Goal: Check status: Check status

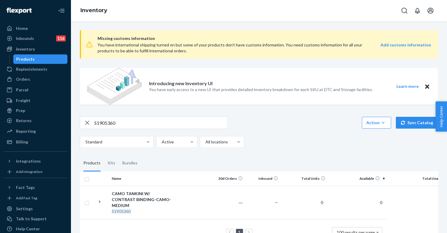
scroll to position [13, 0]
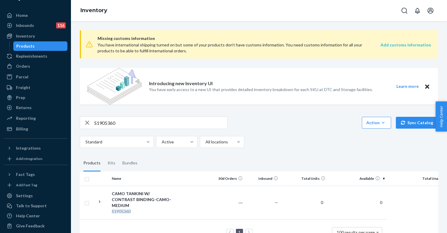
click at [404, 46] on strong "Add customs information" at bounding box center [406, 44] width 51 height 5
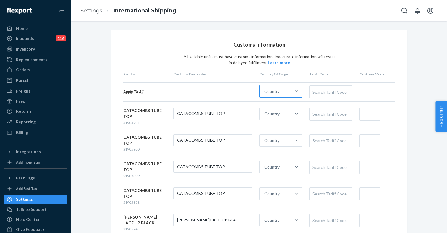
click at [283, 90] on div "Country" at bounding box center [276, 91] width 32 height 12
click at [265, 90] on input "Country" at bounding box center [264, 91] width 1 height 6
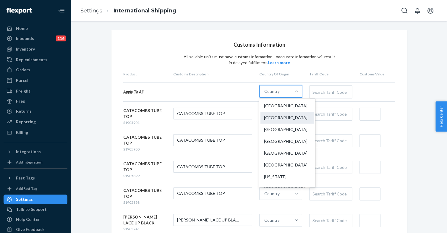
click at [281, 117] on div "[GEOGRAPHIC_DATA]" at bounding box center [287, 118] width 54 height 12
click at [265, 94] on input "option China focused, 2 of 249. 249 results available. Use Up and Down to choos…" at bounding box center [264, 91] width 1 height 6
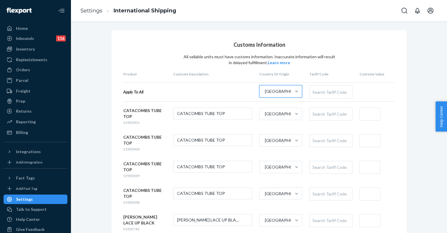
click at [328, 89] on div "Search Tariff Code" at bounding box center [331, 92] width 42 height 12
type input "tops"
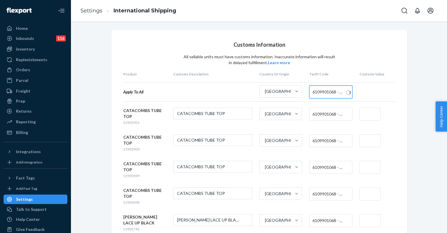
scroll to position [69, 0]
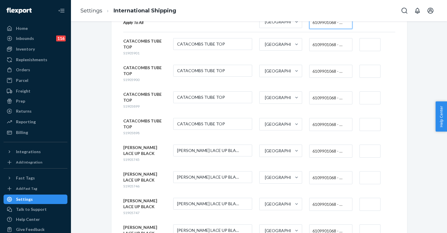
click at [364, 41] on input "text" at bounding box center [370, 44] width 21 height 13
type input "$11"
click at [364, 69] on input "text" at bounding box center [370, 71] width 21 height 13
type input "$11"
click at [368, 100] on input "text" at bounding box center [370, 97] width 21 height 13
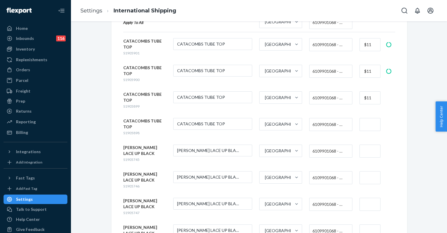
type input "$11"
click at [364, 125] on input "text" at bounding box center [370, 124] width 21 height 13
type input "$11"
click at [364, 145] on input "text" at bounding box center [370, 151] width 21 height 13
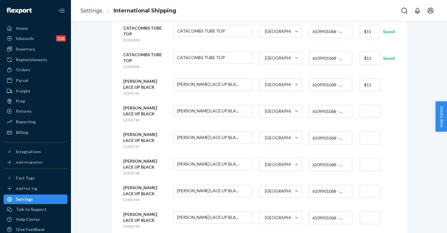
scroll to position [139, 0]
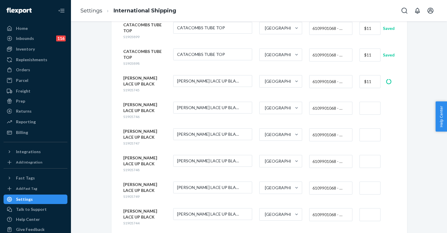
type input "$11"
click at [369, 104] on input "text" at bounding box center [370, 108] width 21 height 13
type input "$11"
click at [369, 128] on input "text" at bounding box center [370, 134] width 21 height 13
type input "$11"
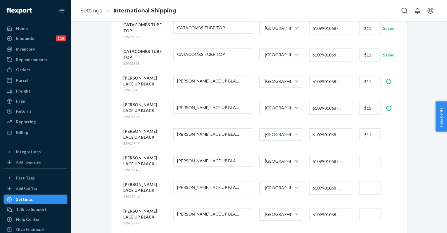
click at [367, 155] on input "text" at bounding box center [370, 161] width 21 height 13
type input "$11"
click at [363, 182] on input "text" at bounding box center [370, 188] width 21 height 13
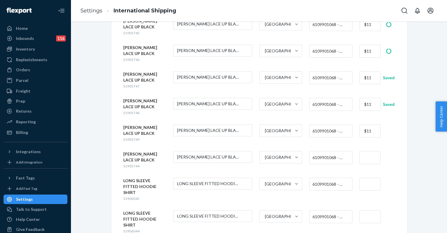
scroll to position [197, 0]
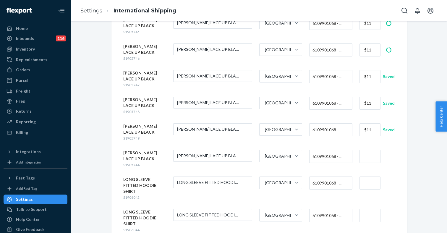
type input "$11"
click at [368, 150] on input "text" at bounding box center [370, 156] width 21 height 13
type input "$11"
click at [366, 177] on input "text" at bounding box center [370, 183] width 21 height 13
type input "$11"
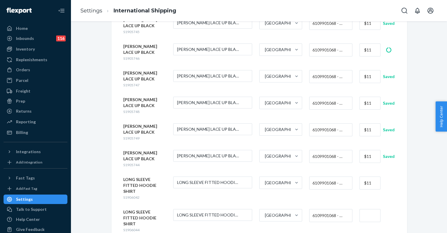
click at [367, 209] on input "text" at bounding box center [370, 215] width 21 height 13
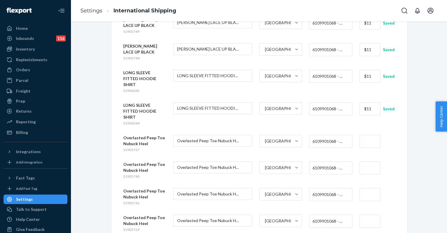
scroll to position [336, 0]
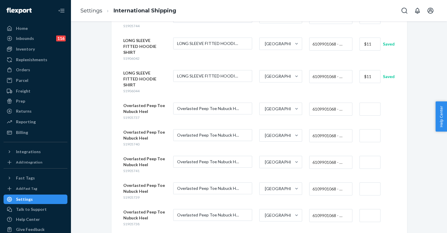
type input "$11"
click at [327, 104] on span "6109901068 - WOMEN'S OR GIRLS' TANK TOPS OR SINGLETS OF MANMADE FIBER, KNITTED …" at bounding box center [329, 109] width 33 height 10
paste input "6402914050"
type input "6402914050"
click at [321, 131] on span "6109901068 - WOMEN'S OR GIRLS' TANK TOPS OR SINGLETS OF MANMADE FIBER, KNITTED …" at bounding box center [329, 136] width 33 height 10
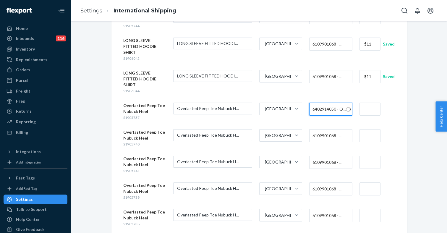
paste input "6402914050"
type input "6402914050"
click at [319, 157] on span "6109901068 - WOMEN'S OR GIRLS' TANK TOPS OR SINGLETS OF MANMADE FIBER, KNITTED …" at bounding box center [329, 162] width 33 height 10
paste input "6402914050"
type input "6402914050"
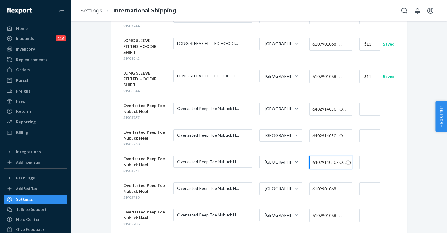
click at [321, 184] on span "6109901068 - WOMEN'S OR GIRLS' TANK TOPS OR SINGLETS OF MANMADE FIBER, KNITTED …" at bounding box center [329, 189] width 33 height 10
paste input "6402914050"
type input "6402914050"
click at [319, 211] on span "6109901068 - WOMEN'S OR GIRLS' TANK TOPS OR SINGLETS OF MANMADE FIBER, KNITTED …" at bounding box center [329, 216] width 33 height 10
paste input "6402914050"
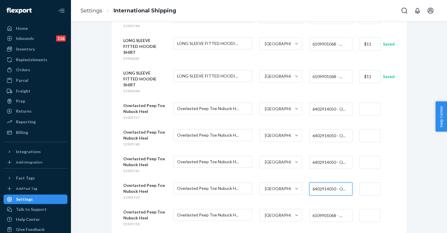
type input "6402914050"
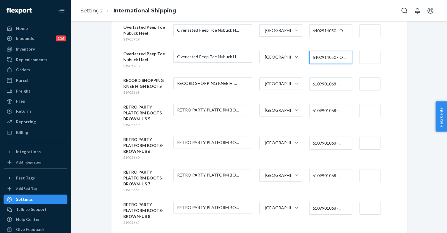
scroll to position [495, 0]
click at [319, 78] on span "6109901068 - WOMEN'S OR GIRLS' TANK TOPS OR SINGLETS OF MANMADE FIBER, KNITTED …" at bounding box center [329, 83] width 33 height 10
paste input "6402914050"
type input "6402914050"
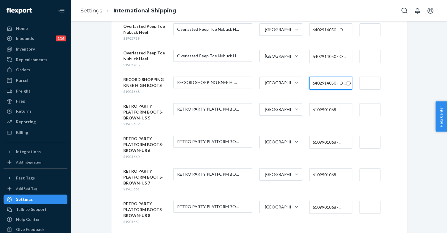
click at [319, 105] on span "6109901068 - WOMEN'S OR GIRLS' TANK TOPS OR SINGLETS OF MANMADE FIBER, KNITTED …" at bounding box center [329, 110] width 33 height 10
paste input "6402914050"
type input "6402914050"
click at [320, 136] on div "6109901068 - WOMEN'S OR GIRLS' TANK TOPS OR SINGLETS OF MANMADE FIBER, KNITTED …" at bounding box center [331, 142] width 42 height 12
paste input "6402914050"
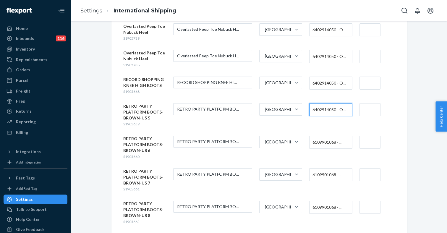
type input "6402914050"
click at [318, 170] on span "6109901068 - WOMEN'S OR GIRLS' TANK TOPS OR SINGLETS OF MANMADE FIBER, KNITTED …" at bounding box center [329, 175] width 33 height 10
paste input "6402914050"
type input "6402914050"
click at [321, 202] on span "6109901068 - WOMEN'S OR GIRLS' TANK TOPS OR SINGLETS OF MANMADE FIBER, KNITTED …" at bounding box center [329, 207] width 33 height 10
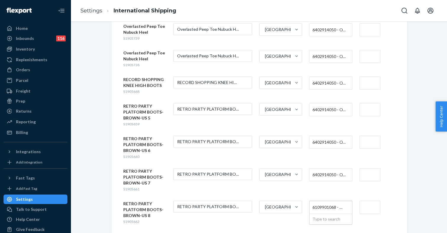
paste input "6402914050"
type input "6402914050"
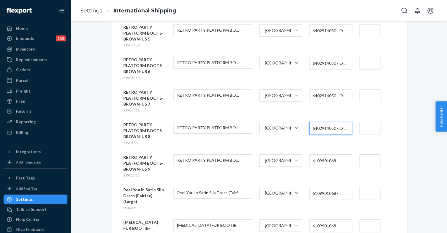
scroll to position [575, 0]
click at [330, 155] on span "6109901068 - WOMEN'S OR GIRLS' TANK TOPS OR SINGLETS OF MANMADE FIBER, KNITTED …" at bounding box center [329, 160] width 33 height 10
paste input "6402914050"
type input "6402914050"
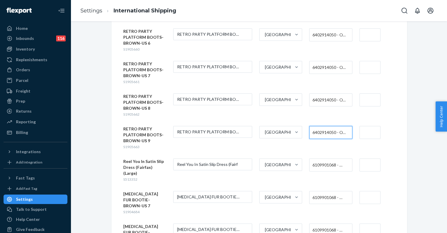
scroll to position [611, 0]
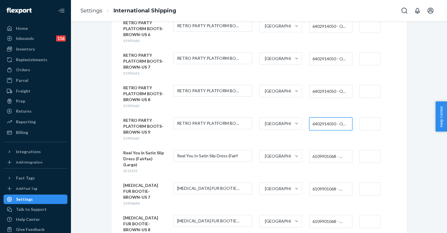
click at [322, 184] on span "6109901068 - WOMEN'S OR GIRLS' TANK TOPS OR SINGLETS OF MANMADE FIBER, KNITTED …" at bounding box center [329, 189] width 33 height 10
paste input "6402914050"
type input "6402914050"
click at [322, 216] on span "6109901068 - WOMEN'S OR GIRLS' TANK TOPS OR SINGLETS OF MANMADE FIBER, KNITTED …" at bounding box center [329, 221] width 33 height 10
paste input "6402914050"
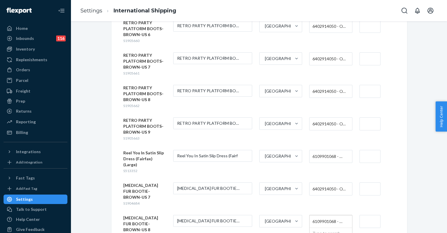
type input "6402914050"
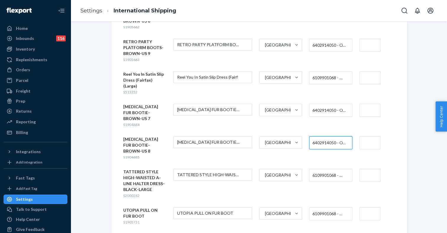
scroll to position [691, 0]
click at [326, 208] on span "6109901068 - WOMEN'S OR GIRLS' TANK TOPS OR SINGLETS OF MANMADE FIBER, KNITTED …" at bounding box center [329, 213] width 33 height 10
paste input "6402914050"
type input "6402914050"
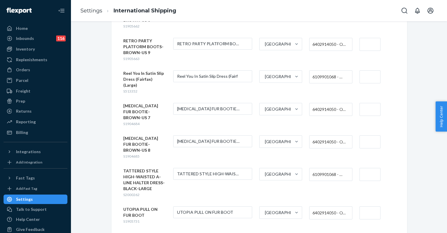
paste input "6402914050"
type input "6402914050"
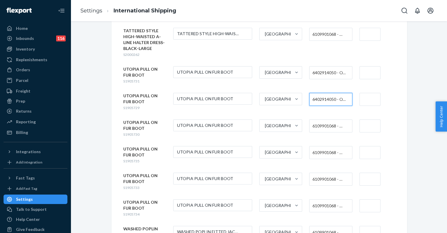
scroll to position [834, 0]
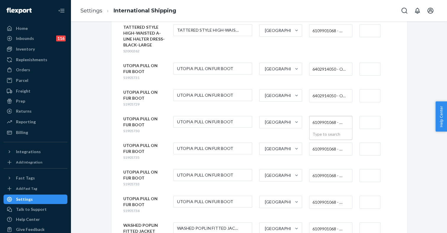
click at [328, 117] on span "6109901068 - WOMEN'S OR GIRLS' TANK TOPS OR SINGLETS OF MANMADE FIBER, KNITTED …" at bounding box center [329, 122] width 33 height 10
paste input "6402914050"
type input "6402914050"
click at [323, 144] on span "6109901068 - WOMEN'S OR GIRLS' TANK TOPS OR SINGLETS OF MANMADE FIBER, KNITTED …" at bounding box center [329, 149] width 33 height 10
paste input "6402914050"
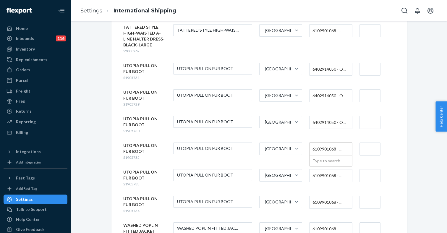
type input "6402914050"
click at [321, 171] on span "6109901068 - WOMEN'S OR GIRLS' TANK TOPS OR SINGLETS OF MANMADE FIBER, KNITTED …" at bounding box center [329, 176] width 33 height 10
paste input "6402914050"
type input "6402914050"
click at [319, 197] on span "6109901068 - WOMEN'S OR GIRLS' TANK TOPS OR SINGLETS OF MANMADE FIBER, KNITTED …" at bounding box center [329, 202] width 33 height 10
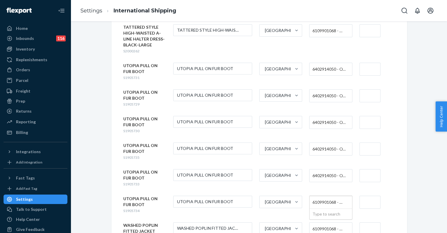
paste input "6402914050"
type input "6402914050"
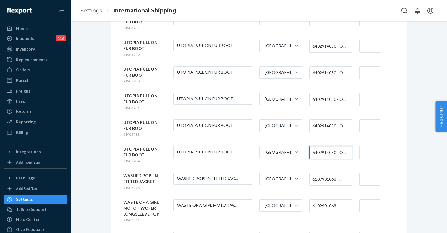
scroll to position [883, 0]
type input "$11"
click at [372, 200] on input "text" at bounding box center [370, 206] width 21 height 13
type input "$11"
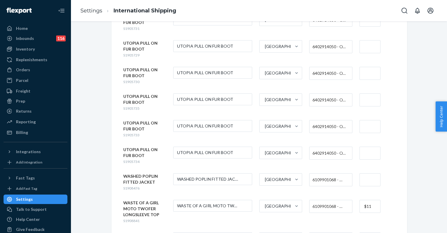
click at [369, 173] on input "text" at bounding box center [370, 179] width 21 height 13
type input "$11"
click at [371, 147] on input "text" at bounding box center [370, 153] width 21 height 13
type input "$11"
click at [371, 120] on input "text" at bounding box center [370, 126] width 21 height 13
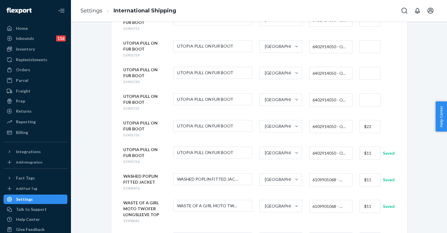
type input "$22"
click at [371, 93] on input "text" at bounding box center [370, 99] width 21 height 13
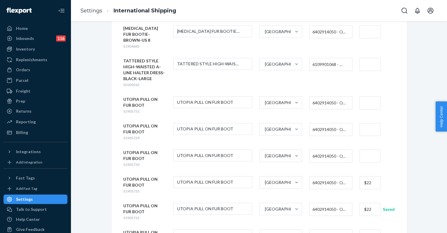
scroll to position [791, 0]
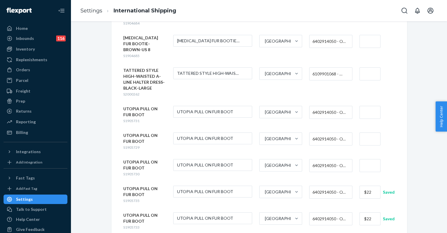
type input "$22"
click at [368, 159] on input "text" at bounding box center [370, 165] width 21 height 13
type input "$22"
click at [372, 132] on input "text" at bounding box center [370, 138] width 21 height 13
type input "$22"
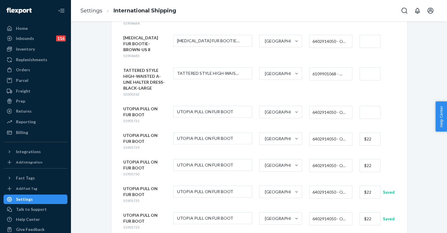
click at [371, 106] on input "text" at bounding box center [370, 112] width 21 height 13
type input "$22"
click at [133, 119] on span "S1905731" at bounding box center [131, 121] width 16 height 4
copy span "S1905731"
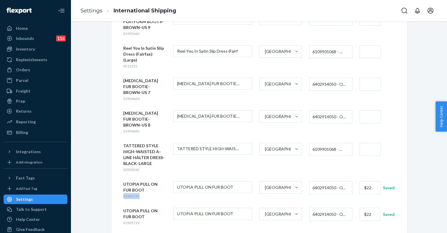
scroll to position [715, 0]
click at [132, 168] on span "S2000262" at bounding box center [131, 170] width 16 height 4
copy span "S2000262"
click at [367, 143] on input "text" at bounding box center [370, 149] width 21 height 13
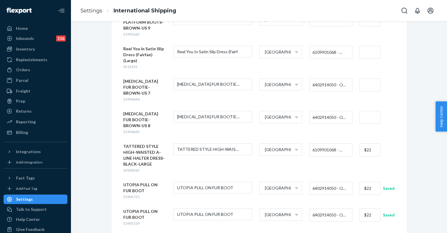
type input "$22"
click at [370, 111] on input "text" at bounding box center [370, 117] width 21 height 13
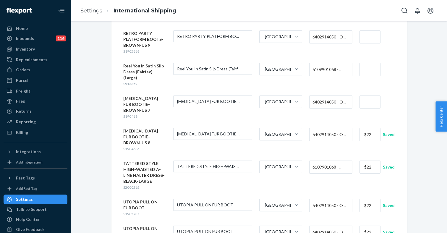
scroll to position [691, 0]
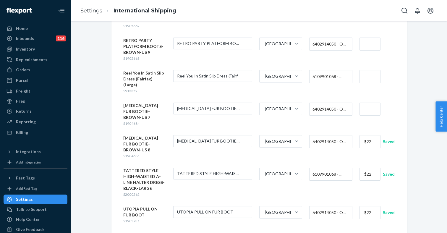
type input "$22"
drag, startPoint x: 373, startPoint y: 121, endPoint x: 364, endPoint y: 121, distance: 8.3
click at [364, 168] on input "$22" at bounding box center [370, 174] width 21 height 13
type input "$11"
click at [370, 103] on input "text" at bounding box center [370, 109] width 21 height 13
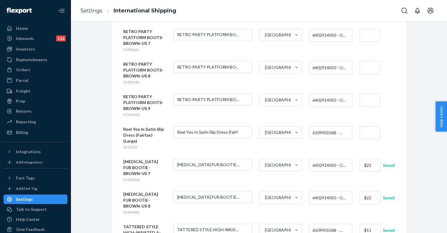
scroll to position [635, 0]
type input "$22"
click at [371, 127] on input "text" at bounding box center [370, 133] width 21 height 13
type input "$11"
click at [370, 94] on input "text" at bounding box center [370, 100] width 21 height 13
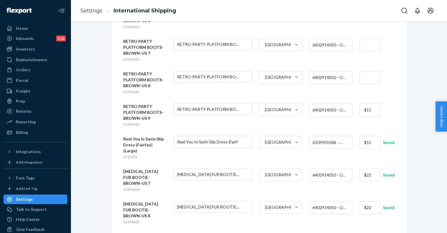
scroll to position [623, 0]
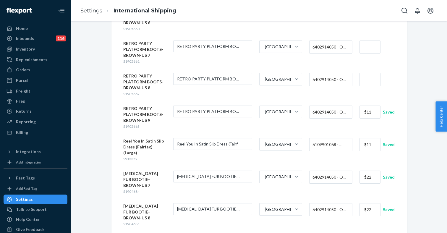
drag, startPoint x: 370, startPoint y: 77, endPoint x: 359, endPoint y: 77, distance: 10.6
click at [360, 106] on input "$11" at bounding box center [370, 112] width 21 height 13
type input "$22"
click at [370, 73] on input "text" at bounding box center [370, 79] width 21 height 13
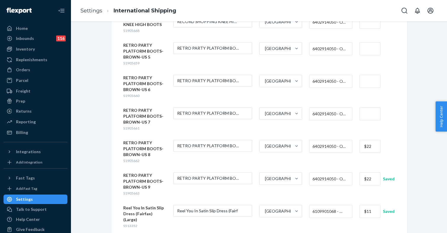
scroll to position [551, 0]
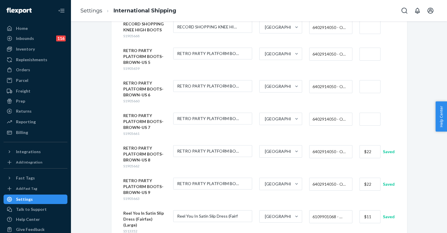
type input "$22"
click at [369, 113] on input "text" at bounding box center [370, 119] width 21 height 13
type input "$22"
click at [369, 80] on input "text" at bounding box center [370, 86] width 21 height 13
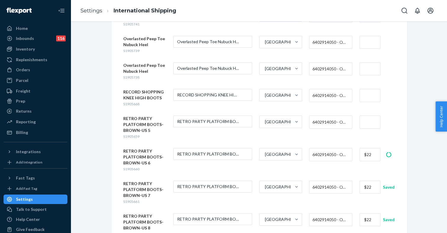
scroll to position [480, 0]
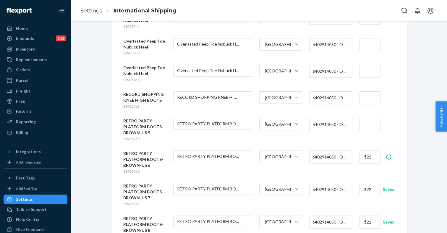
type input "$22"
click at [367, 118] on input "text" at bounding box center [370, 124] width 21 height 13
type input "$22"
click at [369, 91] on input "text" at bounding box center [370, 97] width 21 height 13
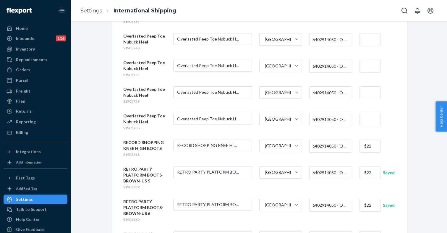
scroll to position [431, 0]
type input "$22"
click at [365, 114] on input "text" at bounding box center [370, 120] width 21 height 13
type input "$22"
click at [368, 87] on input "text" at bounding box center [370, 93] width 21 height 13
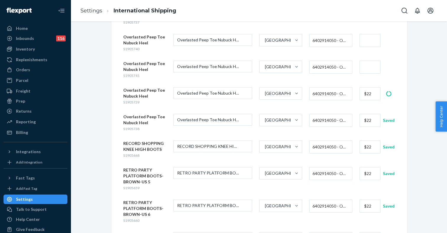
type input "$22"
click at [133, 127] on span "S1905738" at bounding box center [131, 129] width 16 height 4
copy span "S1905738"
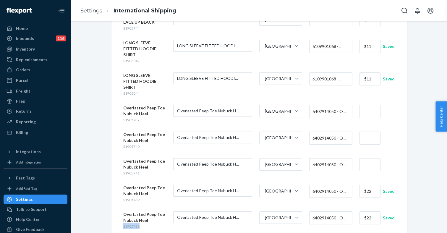
scroll to position [332, 0]
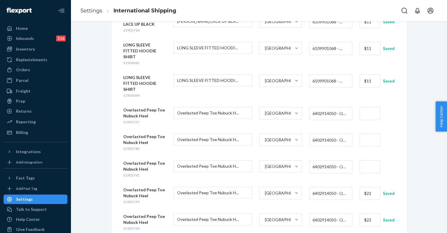
click at [370, 160] on input "text" at bounding box center [370, 166] width 21 height 13
type input "$22"
click at [369, 134] on input "text" at bounding box center [370, 140] width 21 height 13
type input "$22"
click at [368, 107] on input "text" at bounding box center [370, 113] width 21 height 13
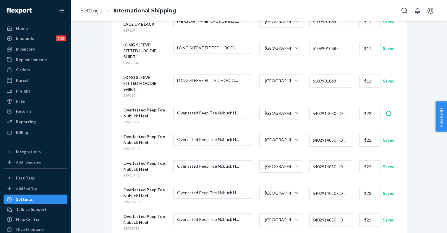
type input "$22"
click at [135, 93] on span "S1906044" at bounding box center [131, 95] width 16 height 4
copy span "S1906044"
click at [25, 122] on div "Reporting" at bounding box center [26, 122] width 20 height 6
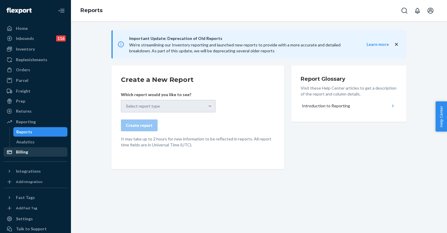
click at [22, 154] on div "Billing" at bounding box center [22, 152] width 12 height 6
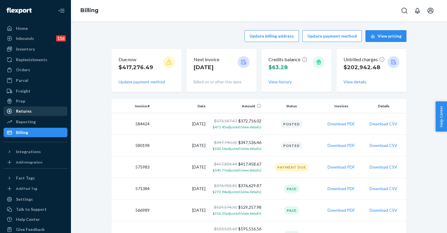
click at [30, 110] on div "Returns" at bounding box center [24, 111] width 16 height 6
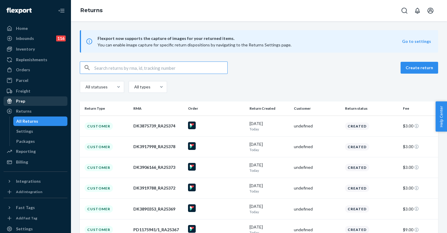
click at [30, 102] on div "Prep" at bounding box center [35, 101] width 63 height 8
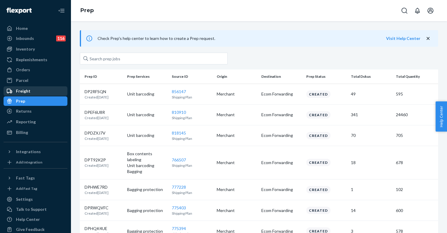
click at [32, 92] on div "Freight" at bounding box center [35, 91] width 63 height 8
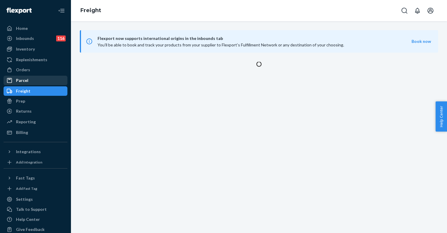
click at [33, 80] on div "Parcel" at bounding box center [35, 80] width 63 height 8
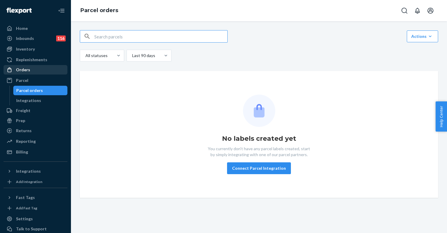
click at [35, 72] on div "Orders" at bounding box center [35, 70] width 63 height 8
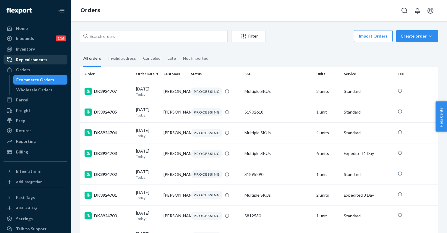
click at [27, 64] on link "Replenishments" at bounding box center [36, 59] width 64 height 9
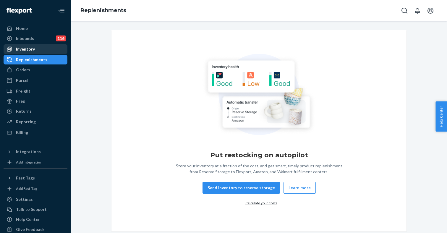
click at [32, 50] on div "Inventory" at bounding box center [25, 49] width 19 height 6
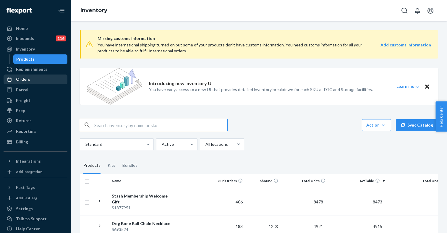
click at [25, 76] on div "Orders" at bounding box center [35, 79] width 63 height 8
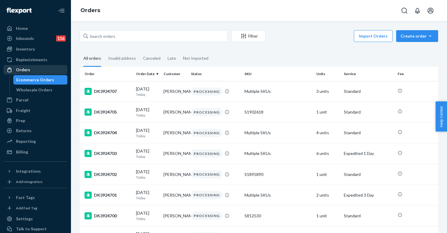
click at [27, 71] on div "Orders" at bounding box center [23, 70] width 14 height 6
click at [35, 57] on div "Replenishments" at bounding box center [31, 60] width 31 height 6
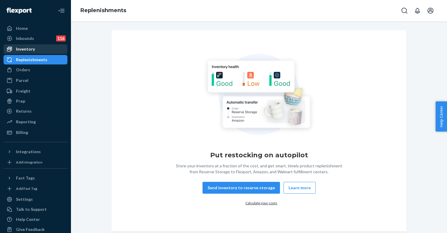
click at [37, 48] on div "Inventory" at bounding box center [35, 49] width 63 height 8
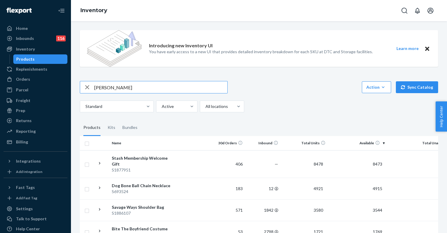
type input "[PERSON_NAME]"
click at [43, 78] on div "Orders" at bounding box center [35, 79] width 63 height 8
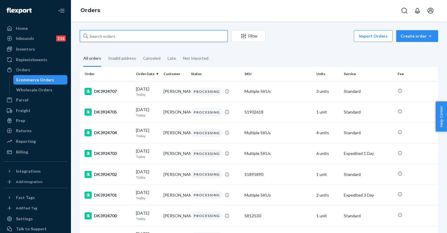
click at [135, 37] on input "text" at bounding box center [154, 36] width 148 height 12
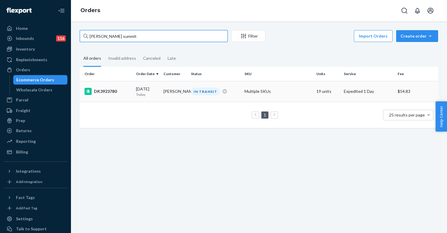
type input "[PERSON_NAME] summit"
click at [118, 91] on div "DK3923780" at bounding box center [108, 91] width 47 height 7
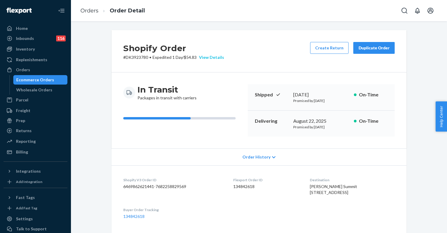
click at [216, 56] on div "View Details" at bounding box center [210, 57] width 27 height 6
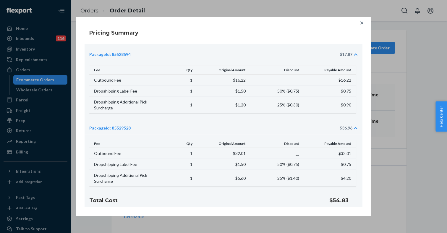
click at [362, 22] on icon at bounding box center [362, 23] width 6 height 6
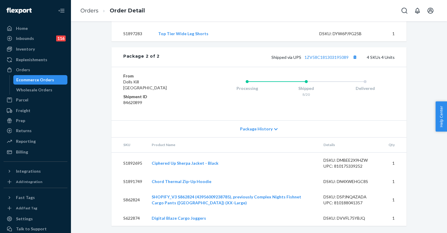
scroll to position [868, 0]
click at [332, 57] on link "1ZV58C181303195089" at bounding box center [327, 57] width 44 height 5
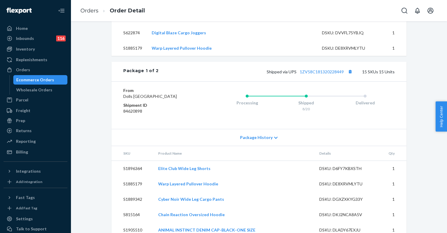
scroll to position [493, 0]
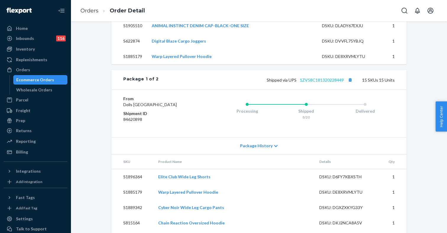
click at [325, 82] on link "1ZV58C181320228449" at bounding box center [322, 79] width 44 height 5
